Goal: Task Accomplishment & Management: Use online tool/utility

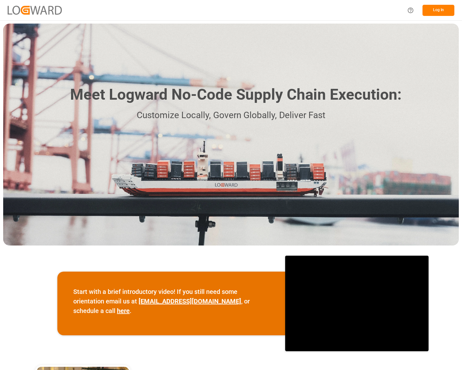
click at [438, 11] on button "Log In" at bounding box center [439, 10] width 32 height 11
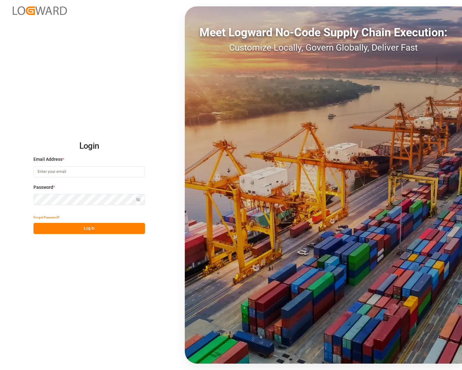
click at [97, 177] on input at bounding box center [89, 171] width 112 height 11
type input "[PERSON_NAME][EMAIL_ADDRESS][PERSON_NAME][DOMAIN_NAME]"
click at [88, 229] on button "Log In" at bounding box center [89, 228] width 112 height 11
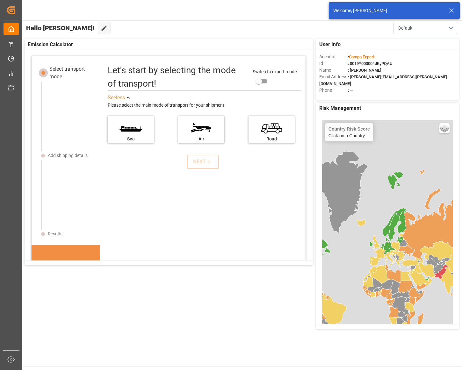
click at [450, 11] on icon at bounding box center [452, 11] width 8 height 8
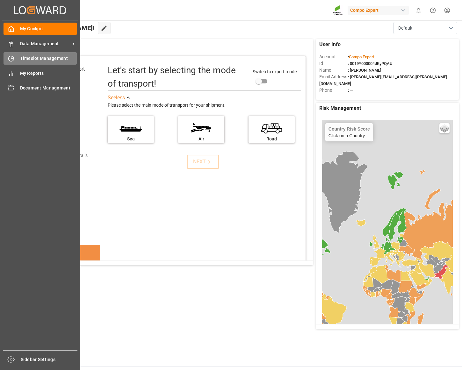
click at [13, 62] on icon at bounding box center [11, 58] width 6 height 6
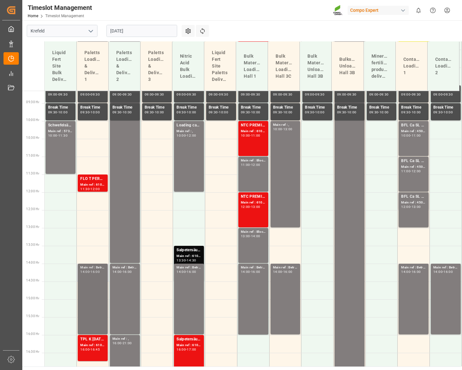
scroll to position [360, 0]
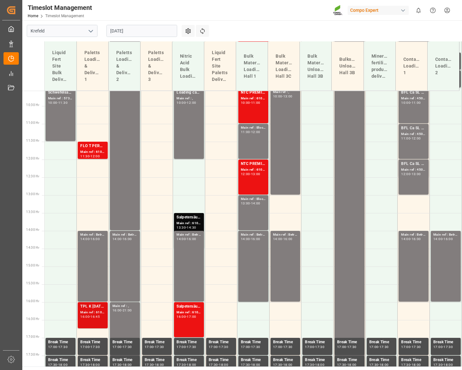
click at [85, 313] on div "Main ref : 6100001194, 4510358653;" at bounding box center [92, 312] width 25 height 5
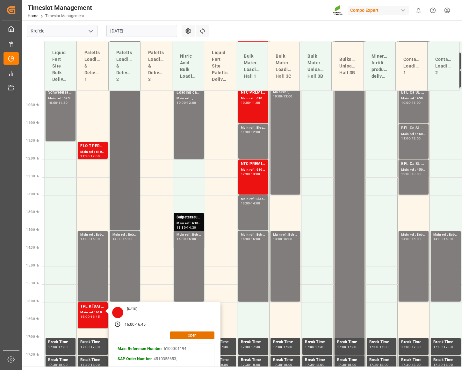
scroll to position [533, 0]
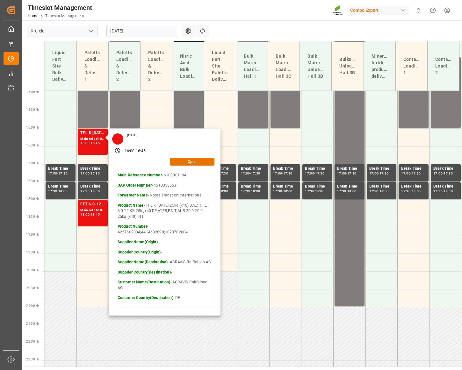
drag, startPoint x: 123, startPoint y: 4, endPoint x: 102, endPoint y: 0, distance: 21.8
click at [123, 4] on div "Timeslot Management Home Timeslot Management Compo Expert 0 Notifications Only …" at bounding box center [240, 10] width 444 height 20
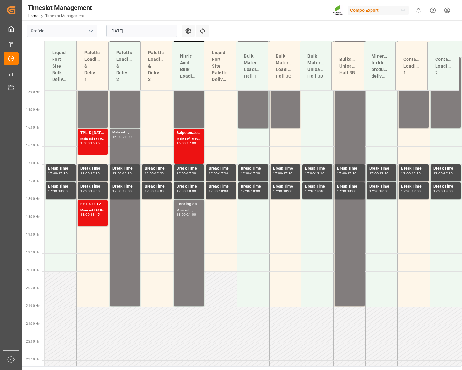
scroll to position [418, 0]
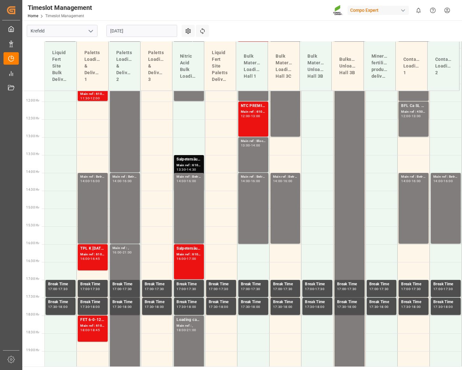
click at [125, 27] on input "[DATE]" at bounding box center [141, 31] width 71 height 12
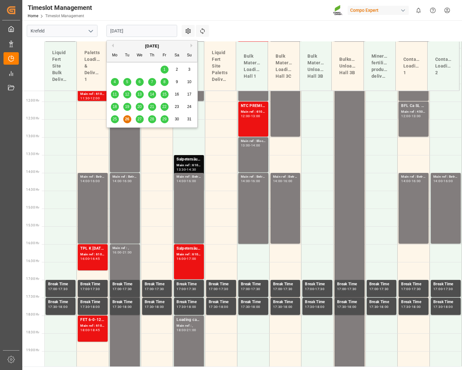
click at [140, 118] on span "27" at bounding box center [139, 119] width 4 height 4
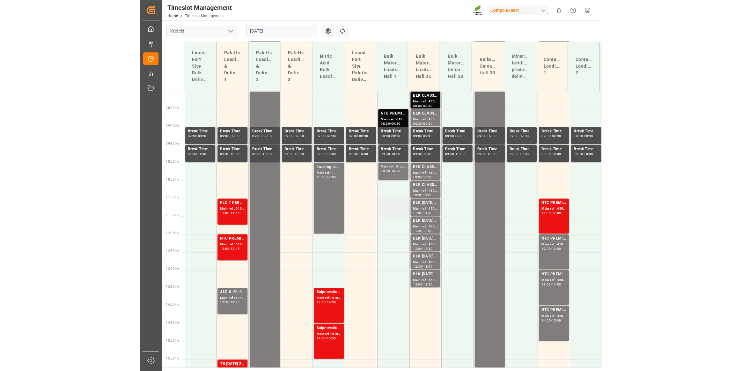
scroll to position [279, 0]
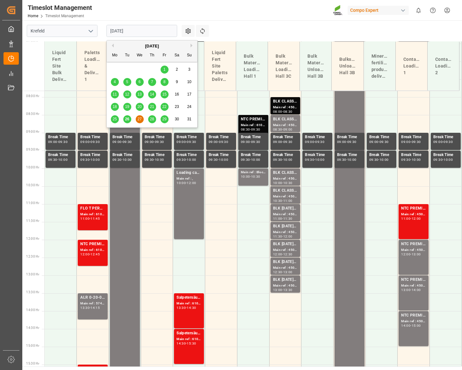
click at [125, 28] on input "[DATE]" at bounding box center [141, 31] width 71 height 12
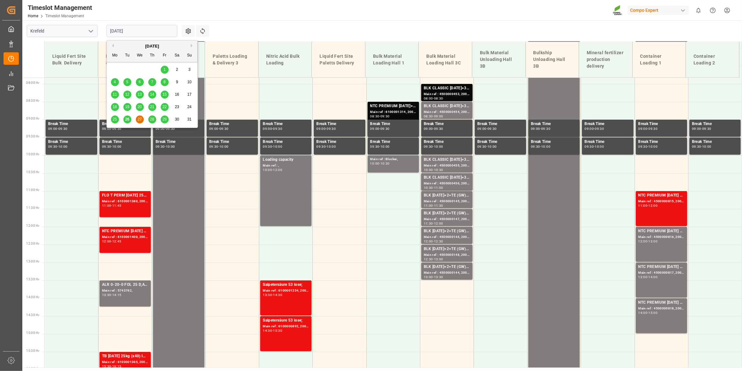
click at [154, 120] on span "28" at bounding box center [152, 119] width 4 height 4
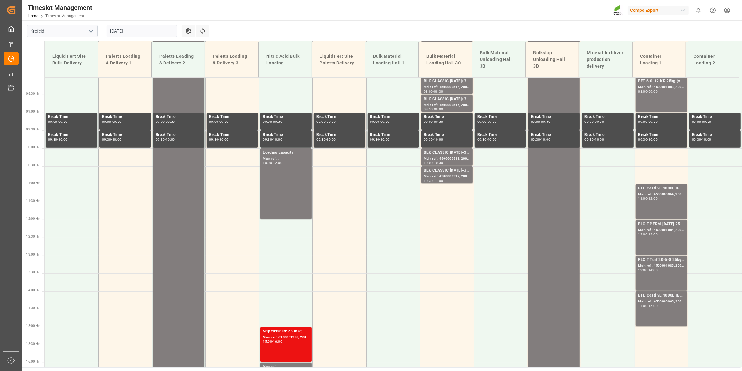
scroll to position [295, 0]
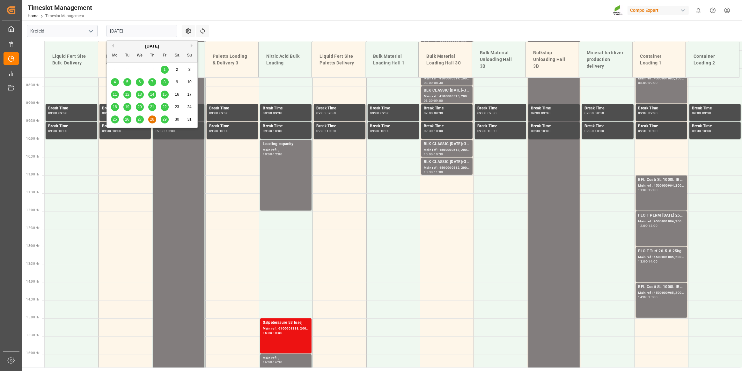
click at [112, 28] on input "[DATE]" at bounding box center [141, 31] width 71 height 12
click at [142, 118] on div "27" at bounding box center [140, 120] width 8 height 8
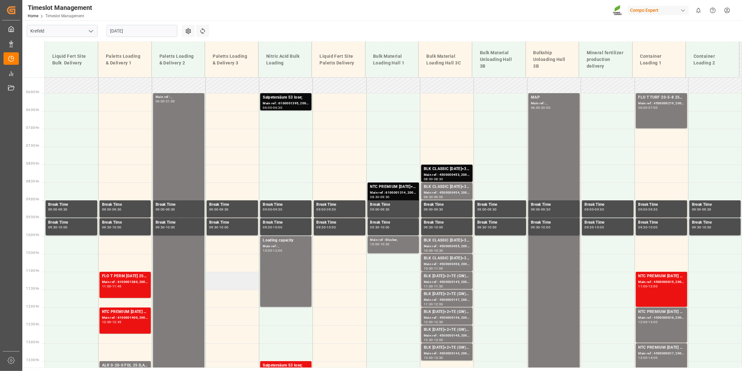
scroll to position [208, 0]
